Goal: Check status: Check status

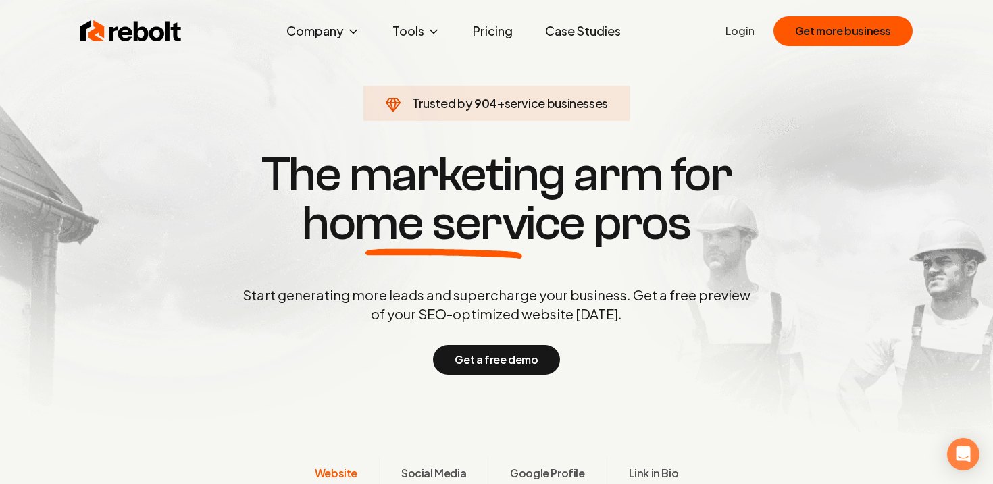
click at [743, 28] on link "Login" at bounding box center [739, 31] width 29 height 16
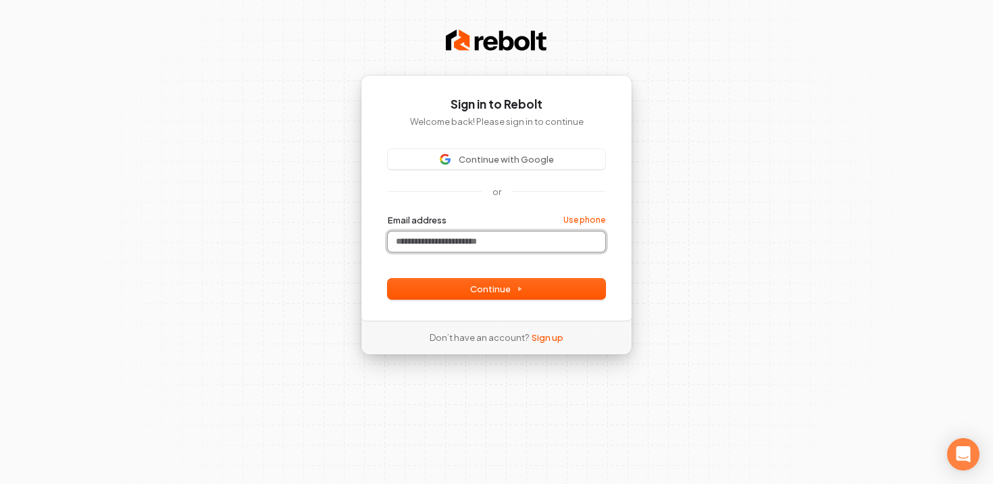
click at [469, 244] on input "Email address" at bounding box center [496, 242] width 217 height 20
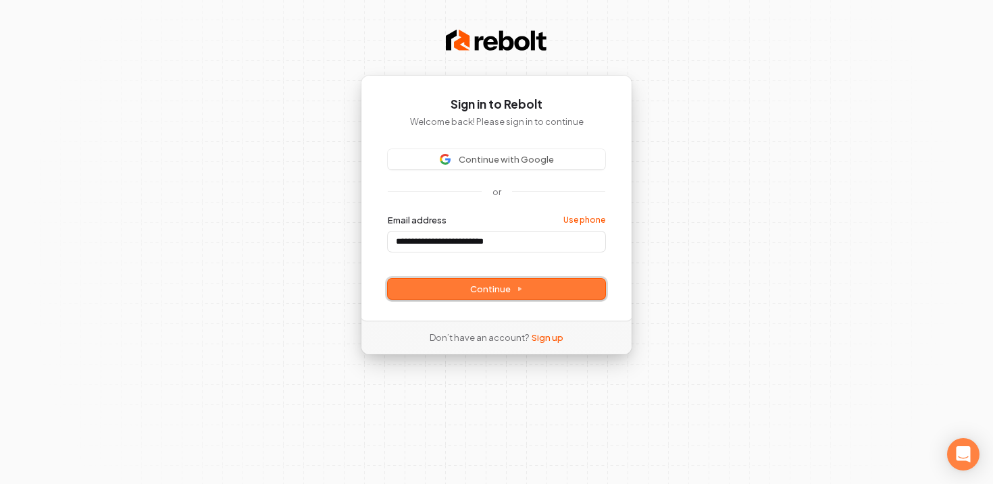
click at [485, 290] on span "Continue" at bounding box center [496, 289] width 53 height 12
type input "**********"
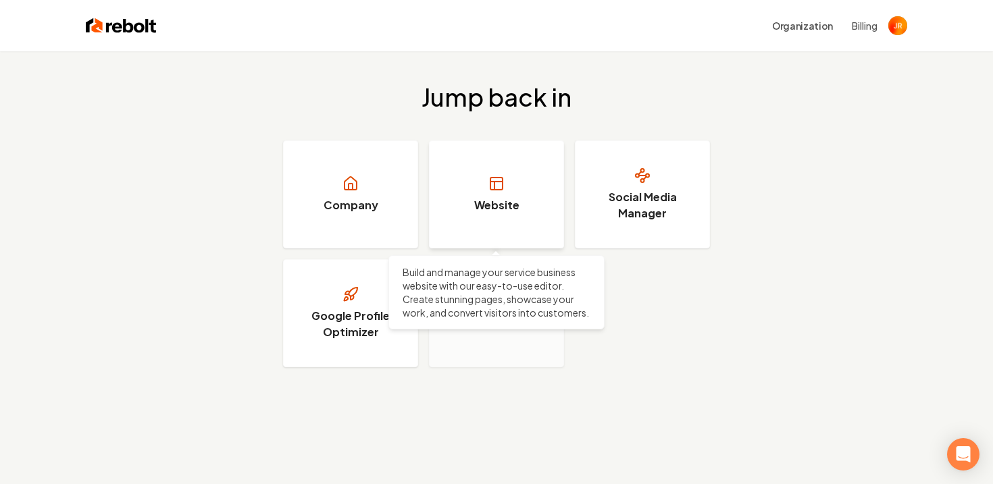
click at [531, 181] on link "Website" at bounding box center [496, 194] width 135 height 108
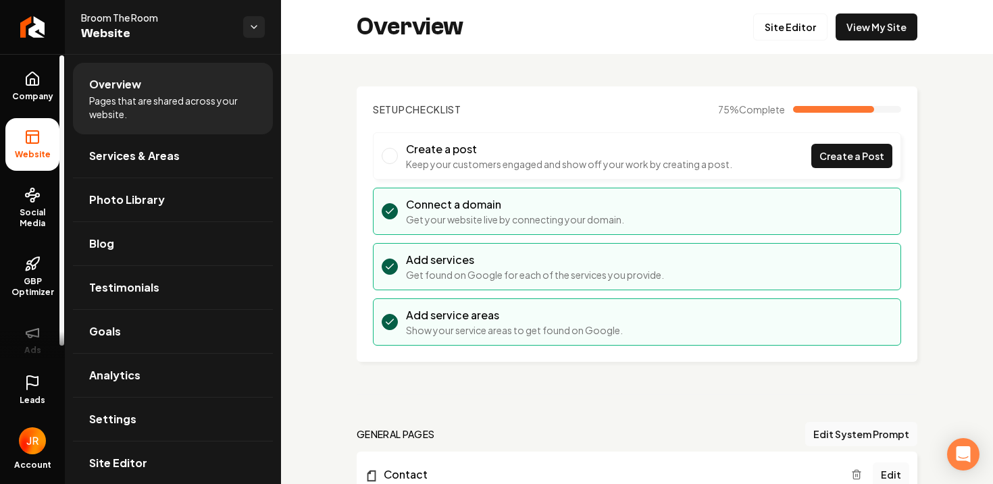
scroll to position [14, 0]
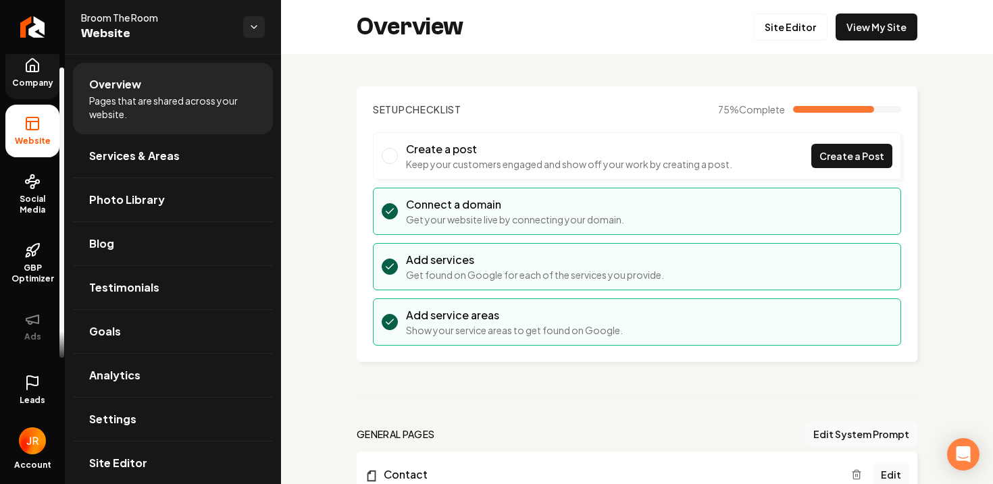
click at [42, 75] on link "Company" at bounding box center [32, 73] width 54 height 53
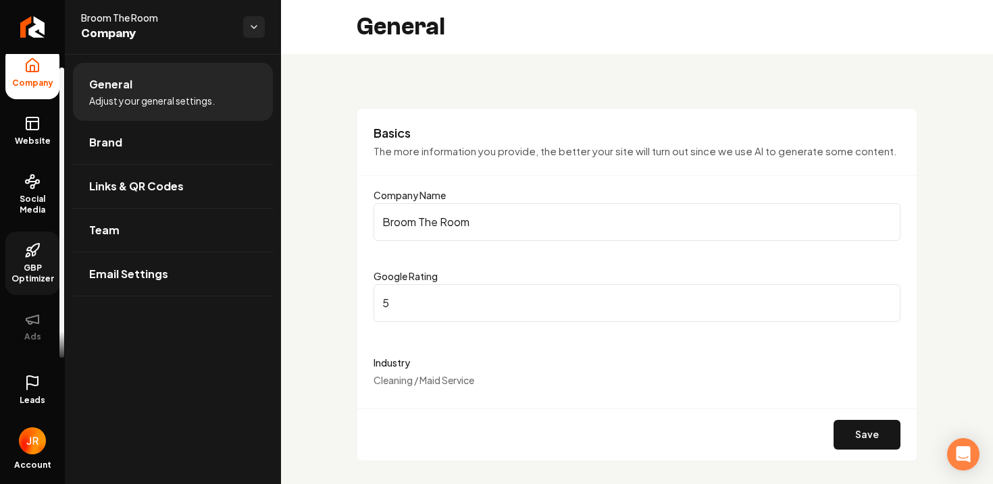
click at [27, 281] on span "GBP Optimizer" at bounding box center [32, 274] width 54 height 22
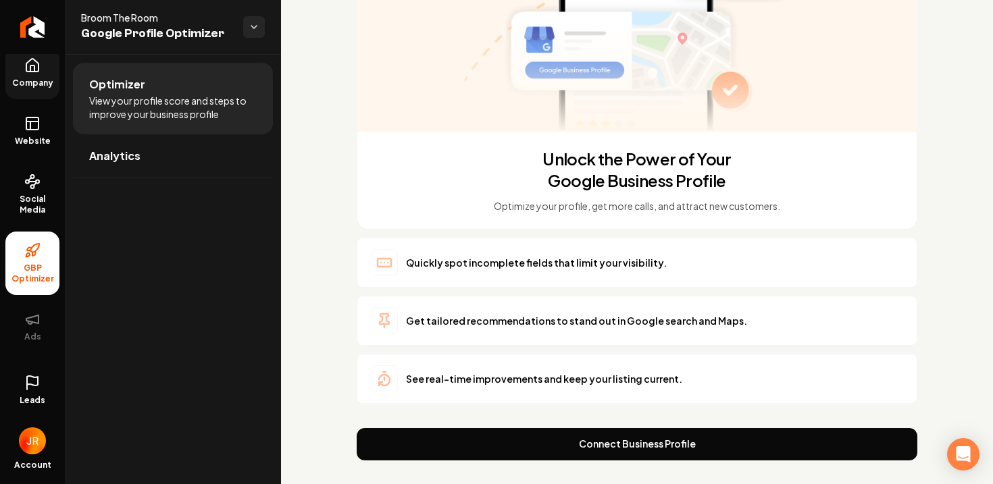
scroll to position [264, 0]
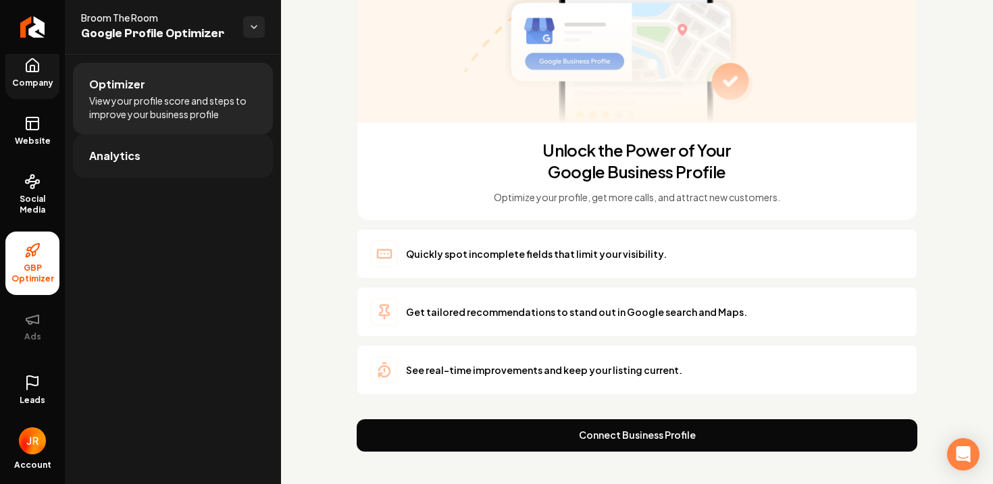
click at [135, 157] on span "Analytics" at bounding box center [114, 156] width 51 height 16
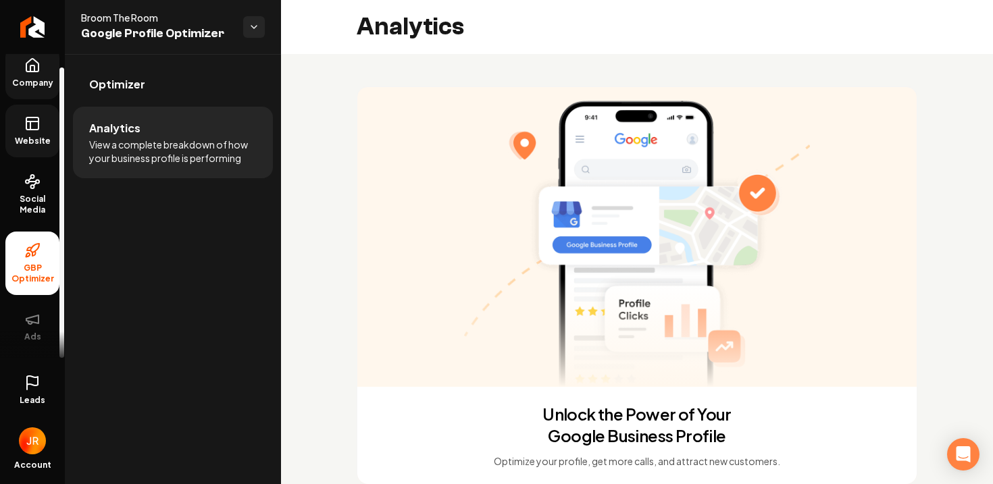
click at [26, 126] on rect at bounding box center [32, 123] width 12 height 12
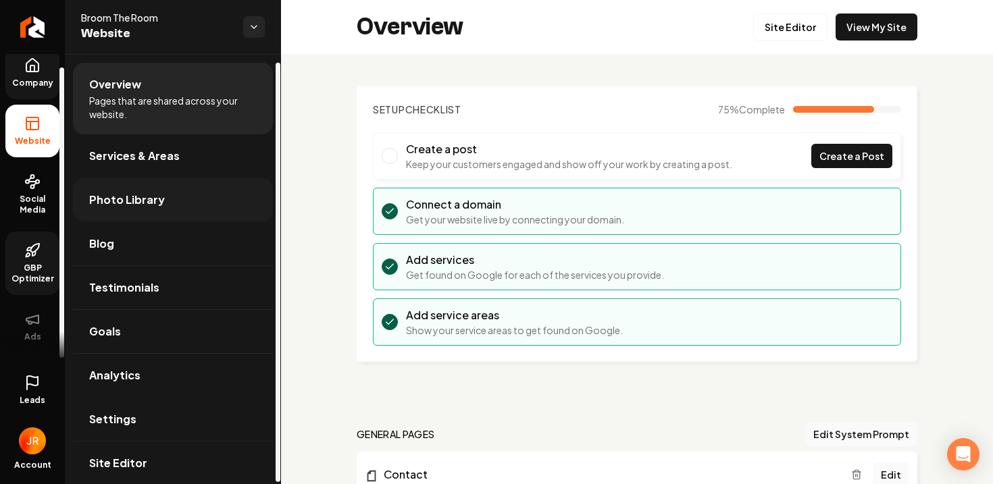
scroll to position [9, 0]
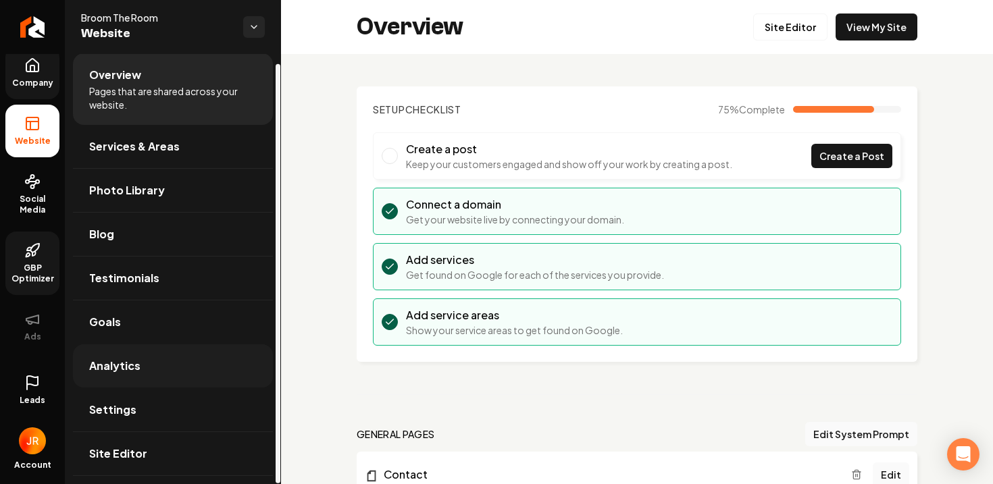
click at [107, 369] on span "Analytics" at bounding box center [114, 366] width 51 height 16
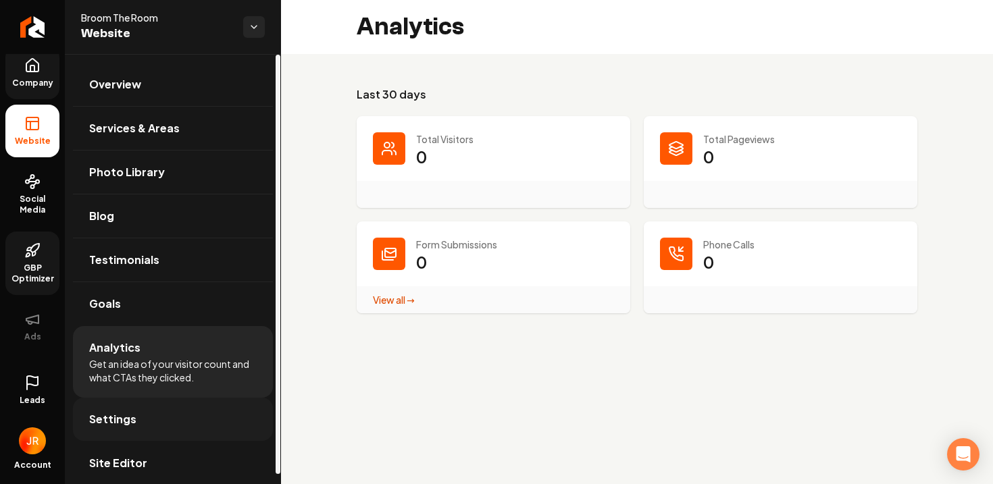
click at [104, 412] on span "Settings" at bounding box center [112, 419] width 47 height 16
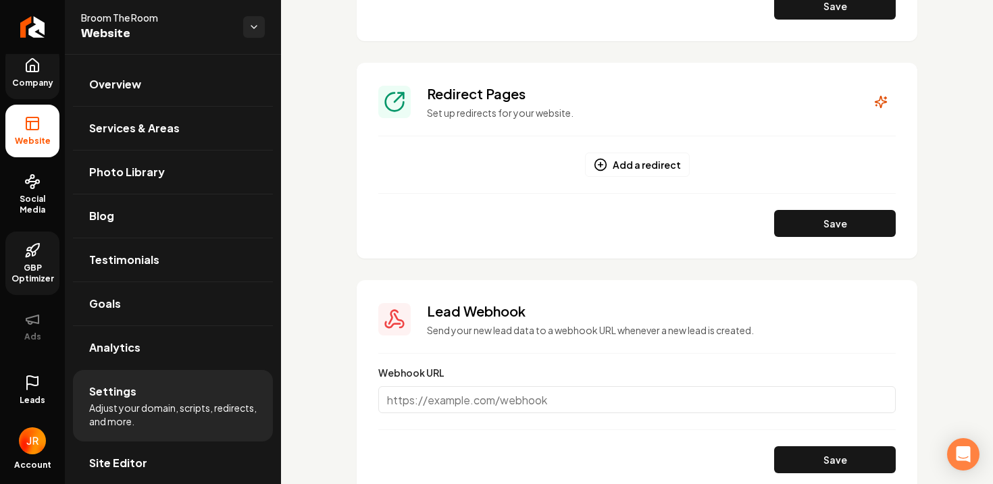
scroll to position [1544, 0]
